Goal: Task Accomplishment & Management: Use online tool/utility

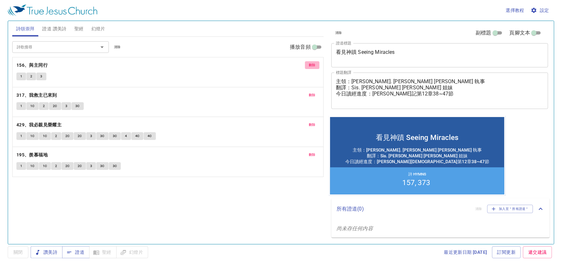
click at [313, 64] on span "刪除" at bounding box center [312, 65] width 7 height 6
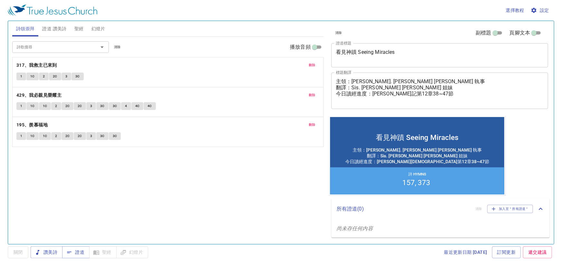
click at [313, 64] on span "刪除" at bounding box center [312, 65] width 7 height 6
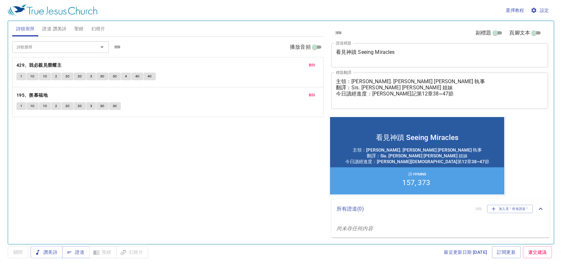
click at [314, 64] on span "刪除" at bounding box center [312, 65] width 7 height 6
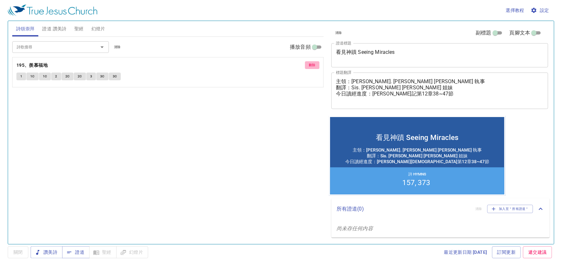
click at [314, 64] on span "刪除" at bounding box center [312, 65] width 7 height 6
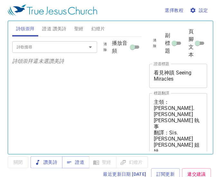
click at [40, 47] on input "詩歌搜尋" at bounding box center [45, 46] width 62 height 7
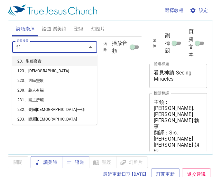
type input "235"
type input "238"
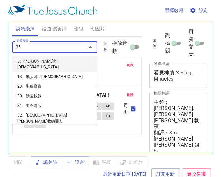
type input "355"
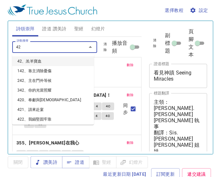
type input "425"
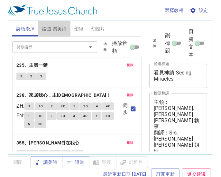
click at [52, 27] on span "證道 讚美詩" at bounding box center [54, 29] width 24 height 8
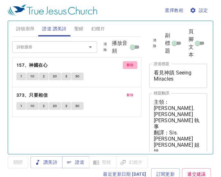
click at [131, 66] on span "刪除" at bounding box center [130, 65] width 7 height 6
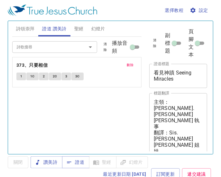
click at [131, 66] on span "刪除" at bounding box center [130, 65] width 7 height 6
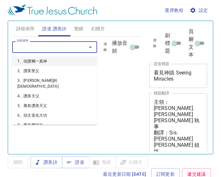
click at [29, 49] on input "詩歌搜尋" at bounding box center [45, 46] width 62 height 7
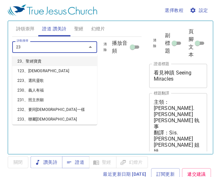
type input "237"
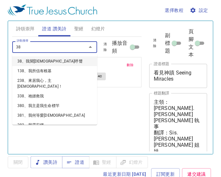
type input "381"
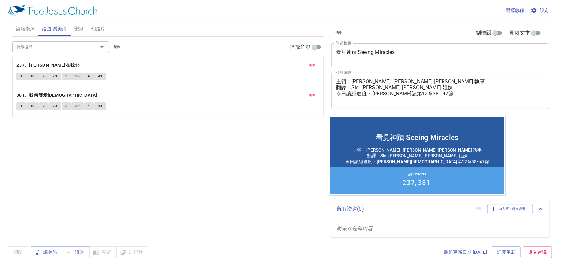
click at [387, 52] on textarea "看見神蹟 Seeing Miracles" at bounding box center [440, 55] width 208 height 12
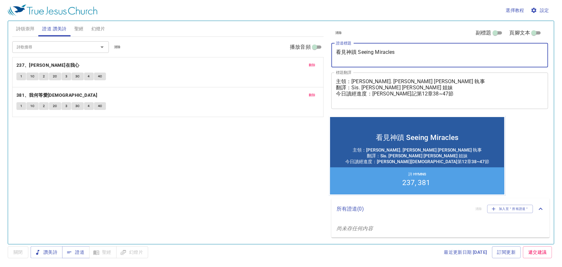
drag, startPoint x: 397, startPoint y: 52, endPoint x: 300, endPoint y: 54, distance: 96.9
click at [300, 54] on div "詩頌崇拜 證道 讚美詩 聖經 幻燈片 詩歌搜尋 詩歌搜尋 清除 播放音頻 刪除 235、主我一體 1 2 3 刪除 238、來居我心，主耶穌！ ZH : 1 …" at bounding box center [281, 129] width 542 height 223
paste textarea "保羅寫給[PERSON_NAME]的信"
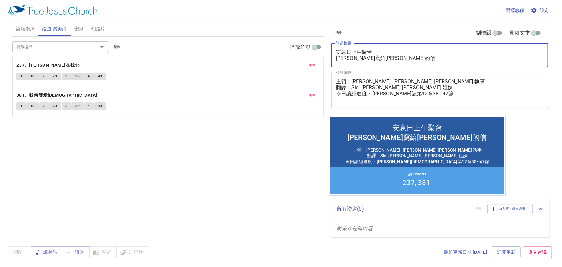
type textarea "安息日上午聚會 保羅寫給[PERSON_NAME]的信"
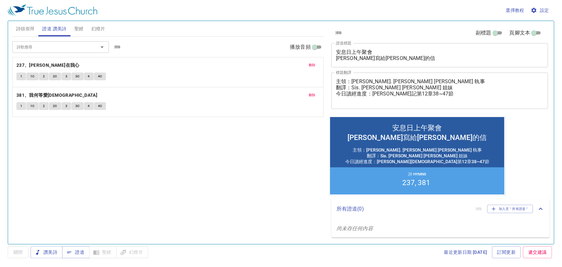
click at [404, 84] on textarea "主領：Deacon. Kuang-Yang Huang 黃洸洋 執事 翻譯：Sis. Connie Teng 鄧蓉 姐妹 今日讀經進度：尼希米記第12章38~…" at bounding box center [440, 90] width 208 height 24
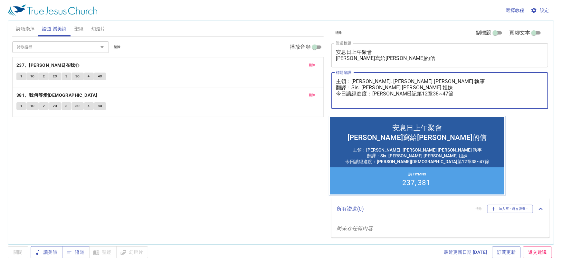
drag, startPoint x: 447, startPoint y: 79, endPoint x: 352, endPoint y: 80, distance: 95.0
click at [352, 80] on textarea "主領：Deacon. Kuang-Yang Huang 黃洸洋 執事 翻譯：Sis. Connie Teng 鄧蓉 姐妹 今日讀經進度：尼希米記第12章38~…" at bounding box center [440, 90] width 208 height 24
paste textarea "邵銘恩長老"
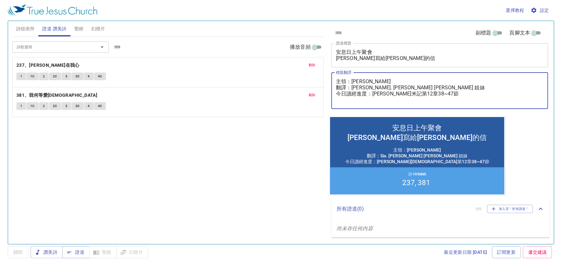
drag, startPoint x: 345, startPoint y: 87, endPoint x: 334, endPoint y: 87, distance: 11.9
click at [334, 87] on div "主領：邵銘恩長老 翻譯：Sis. Connie Teng 鄧蓉 姐妹 今日讀經進度：尼希米記第12章38~47節 x 標題翻譯" at bounding box center [439, 90] width 217 height 36
drag, startPoint x: 413, startPoint y: 87, endPoint x: 352, endPoint y: 87, distance: 61.5
click at [352, 87] on textarea "主領：邵銘恩長老 司琴：Sis. Connie Teng 鄧蓉 姐妹 今日讀經進度：尼希米記第12章38~47節" at bounding box center [440, 90] width 208 height 24
click at [367, 80] on textarea "主領：邵銘恩長老 司琴：陳聖為 弟兄 今日讀經進度：尼希米記第12章38~47節" at bounding box center [440, 90] width 208 height 24
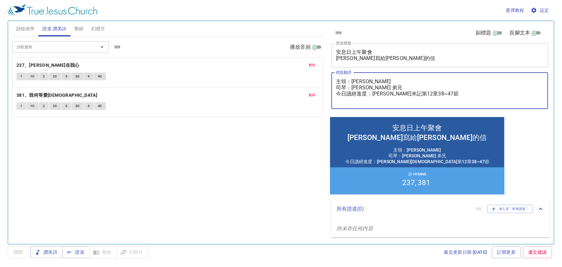
click at [368, 81] on textarea "主領：邵銘恩長老 司琴：陳聖為 弟兄 今日讀經進度：尼希米記第12章38~47節" at bounding box center [440, 90] width 208 height 24
click at [385, 85] on textarea "主領：邵銘恩 長老 司琴：陳聖為 弟兄 今日讀經進度：尼希米記第12章38~47節" at bounding box center [440, 90] width 208 height 24
click at [347, 94] on textarea "主領：邵銘恩 長老 司琴：陳聖為 弟兄 今日讀經進度：尼希米記第12章38~47節" at bounding box center [440, 90] width 208 height 24
click at [405, 93] on textarea "主領：邵銘恩 長老 司琴：陳聖為 弟兄 今日讀經進度：尼希米記第12章38~47節" at bounding box center [440, 90] width 208 height 24
type textarea "主領：[PERSON_NAME] 司琴：[PERSON_NAME] 弟兄 今日讀經進度：[PERSON_NAME]米記第13章15~22節"
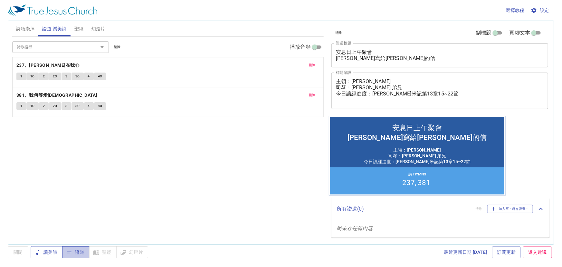
click at [71, 251] on icon "button" at bounding box center [69, 252] width 6 height 6
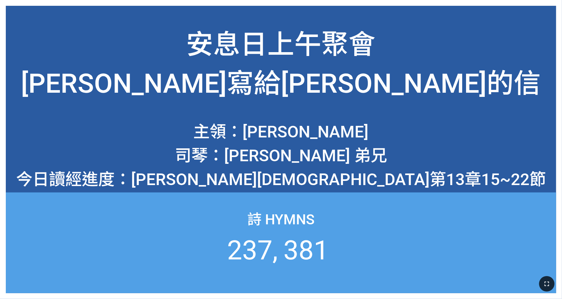
click at [548, 280] on icon "button" at bounding box center [547, 284] width 8 height 8
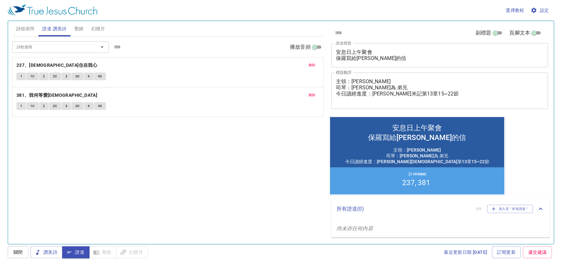
click at [83, 30] on span "聖經" at bounding box center [78, 29] width 9 height 8
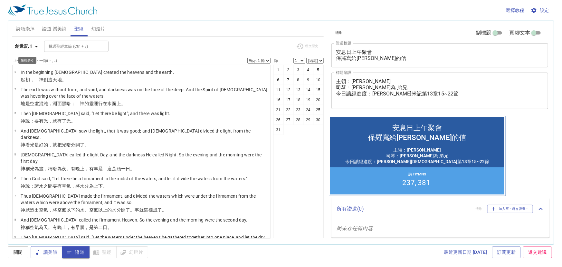
click at [33, 48] on icon "button" at bounding box center [37, 46] width 8 height 8
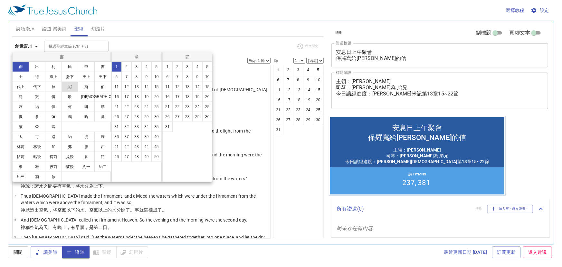
click at [73, 85] on button "尼" at bounding box center [69, 86] width 17 height 10
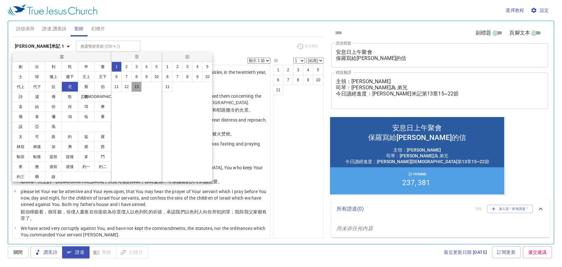
click at [136, 85] on button "13" at bounding box center [136, 86] width 10 height 10
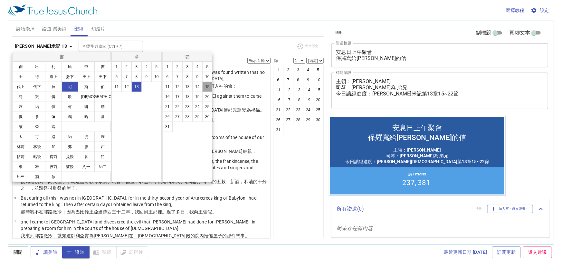
click at [206, 84] on button "15" at bounding box center [207, 86] width 10 height 10
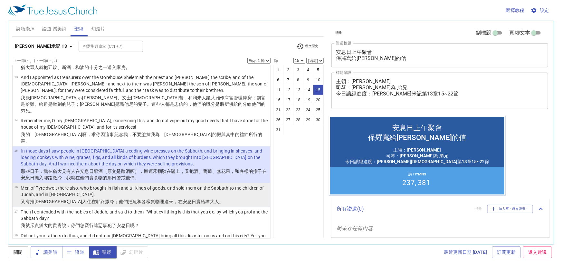
click at [120, 184] on p "Men of Tyre dwelt there also, who brought in fish and all kinds of goods, and s…" at bounding box center [145, 190] width 248 height 13
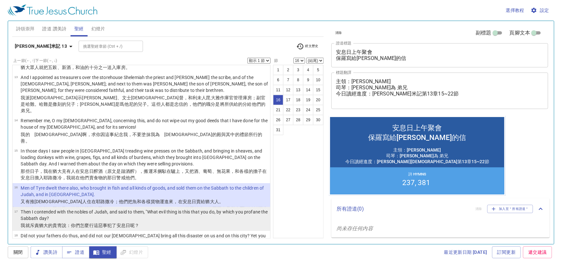
click at [119, 222] on wh2490 "了安息 日 呢？" at bounding box center [125, 224] width 27 height 5
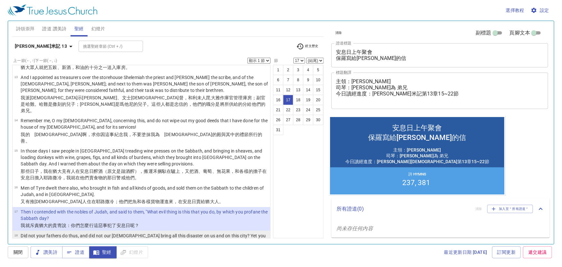
click at [119, 232] on p "Did not your fathers do thus, and did not our [DEMOGRAPHIC_DATA] bring all this…" at bounding box center [145, 238] width 248 height 13
select select "18"
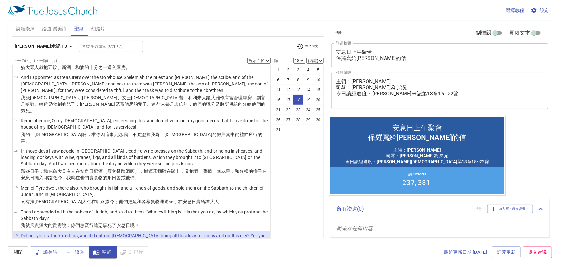
scroll to position [355, 0]
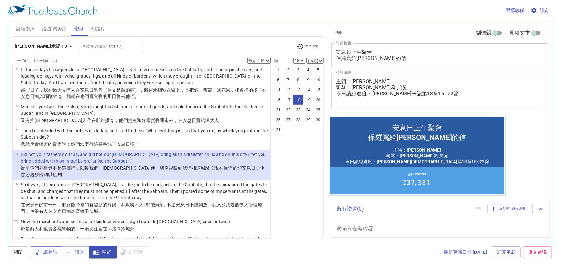
click at [48, 251] on span "讚美詩" at bounding box center [47, 252] width 22 height 8
click at [74, 248] on span "證道" at bounding box center [75, 252] width 17 height 8
click at [17, 29] on span "詩頌崇拜" at bounding box center [25, 29] width 19 height 8
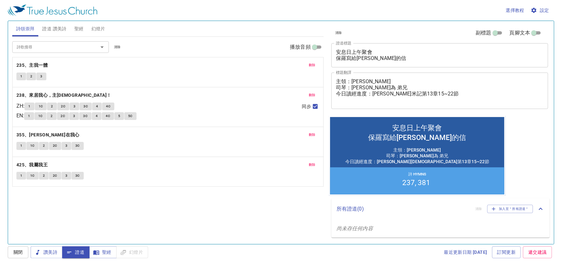
click at [55, 30] on span "證道 讚美詩" at bounding box center [54, 29] width 24 height 8
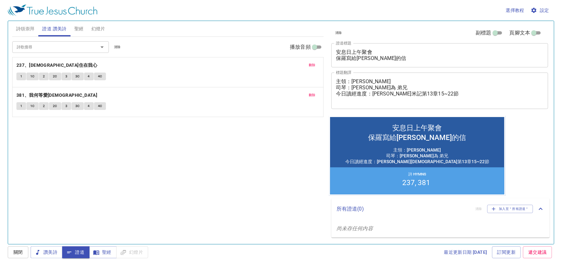
click at [182, 161] on div "詩歌搜尋 詩歌搜尋 清除 播放音頻 刪除 237、耶穌住在我心 1 1C 2 2C 3 3C 4 4C 刪除 381、我何等愛耶穌 1 1C 2 2C 3 3…" at bounding box center [167, 138] width 311 height 202
click at [78, 29] on span "聖經" at bounding box center [78, 29] width 9 height 8
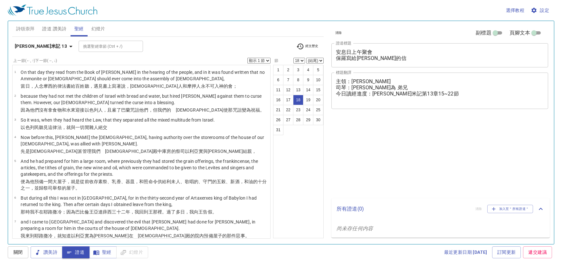
select select "18"
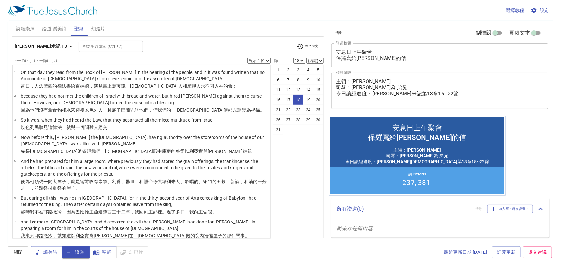
scroll to position [355, 0]
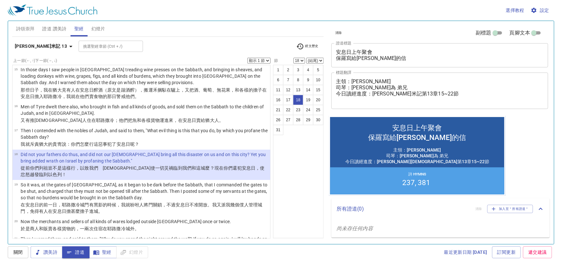
click at [534, 140] on div "清除 副標題 頁腳文本 證道標題 安息日上午聚會 保羅寫給腓利門的信 x 證道標題 標題翻譯 主領：邵銘恩 長老 司琴：陳聖為 弟兄 今日讀經進度：尼希米記第…" at bounding box center [439, 129] width 226 height 223
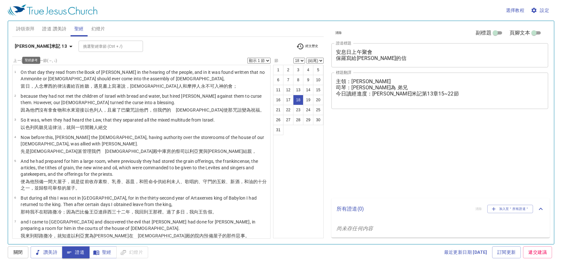
select select "18"
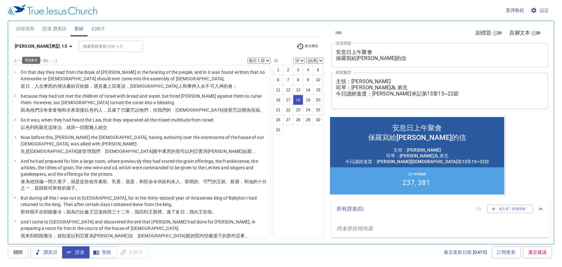
scroll to position [355, 0]
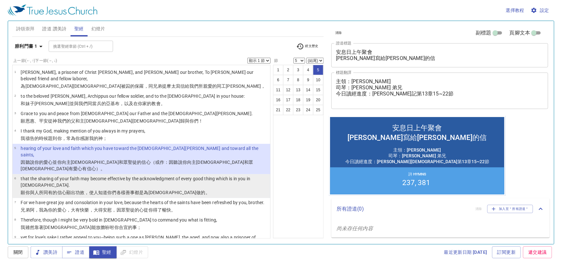
click at [166, 175] on p "that the sharing of your faith may become effective by the acknowledgment of ev…" at bounding box center [145, 181] width 248 height 13
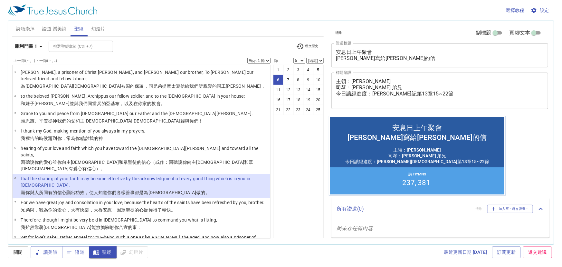
select select "6"
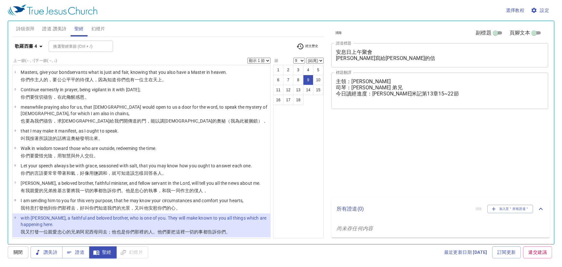
select select "9"
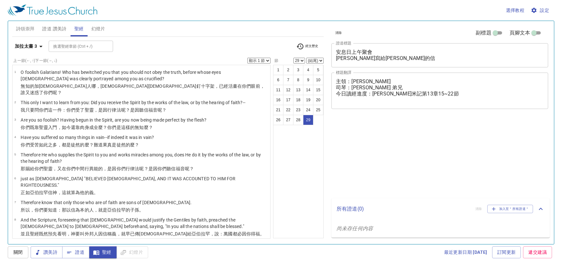
select select "29"
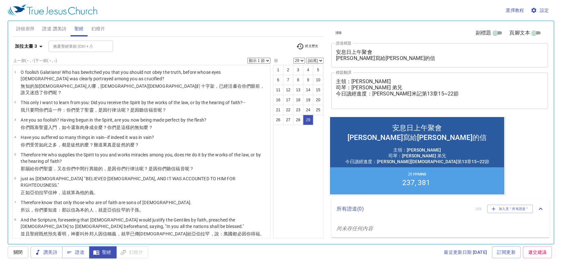
scroll to position [426, 0]
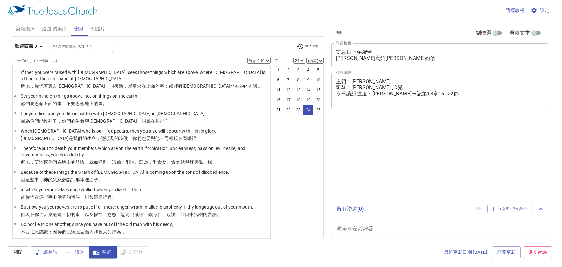
select select "24"
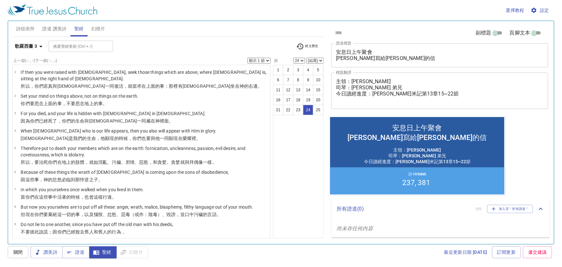
scroll to position [318, 0]
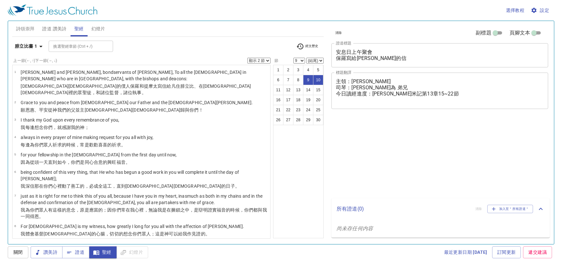
select select "2"
select select "9"
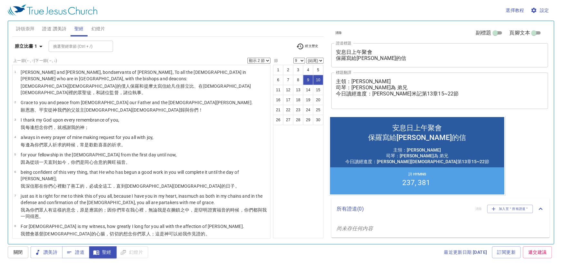
scroll to position [89, 0]
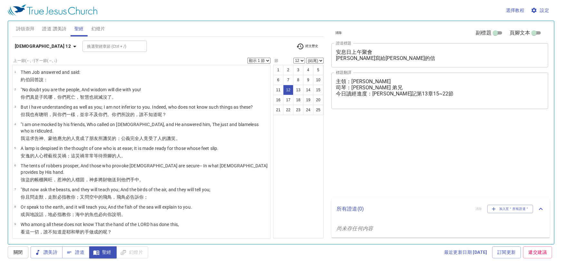
select select "12"
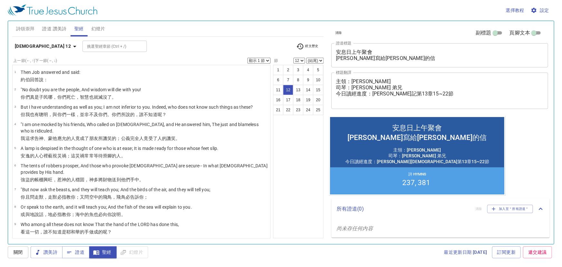
scroll to position [116, 0]
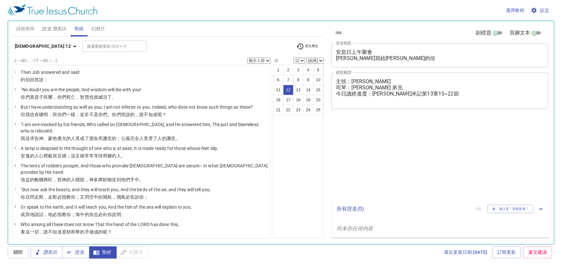
select select "12"
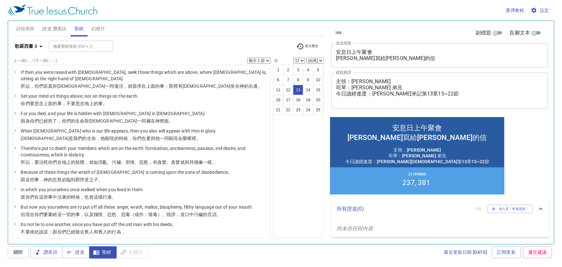
scroll to position [135, 0]
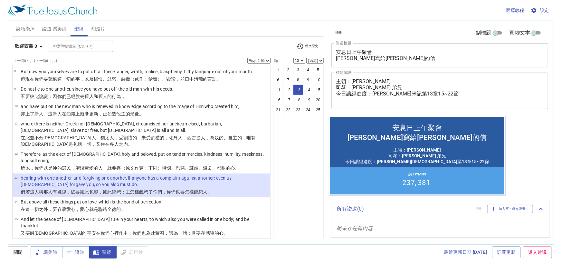
click at [172, 197] on li "14 But above all these things put on love, which is the bond of perfection. 在這一…" at bounding box center [142, 205] width 258 height 17
select select "14"
